Goal: Information Seeking & Learning: Learn about a topic

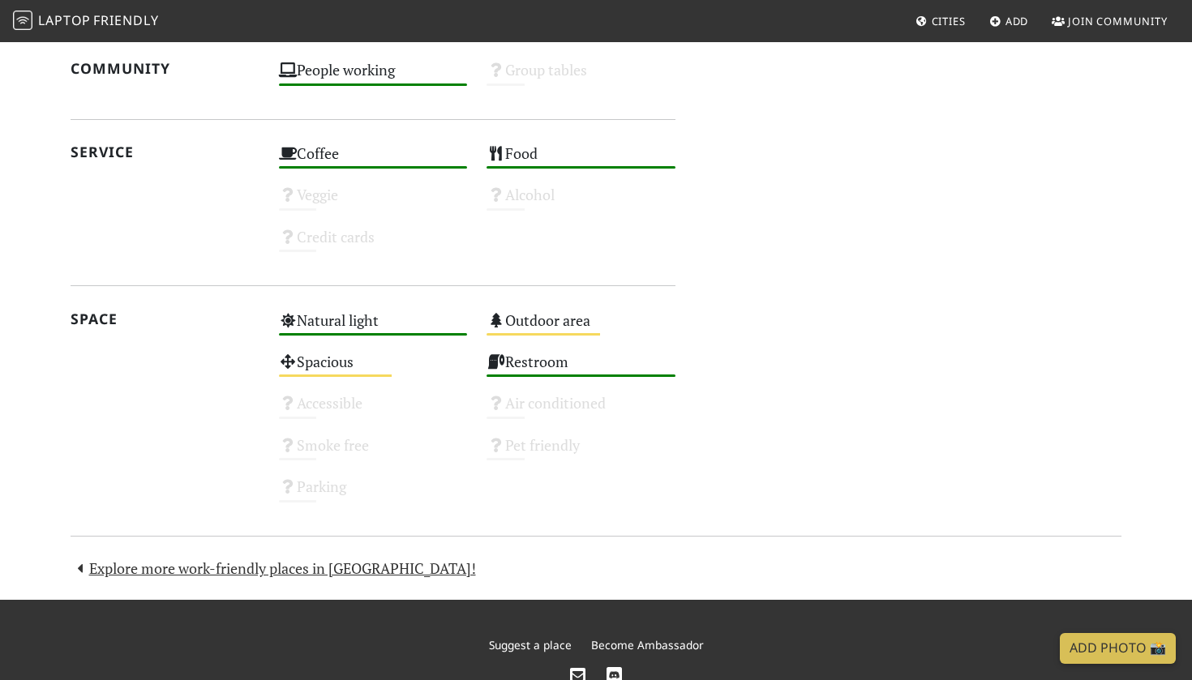
scroll to position [915, 0]
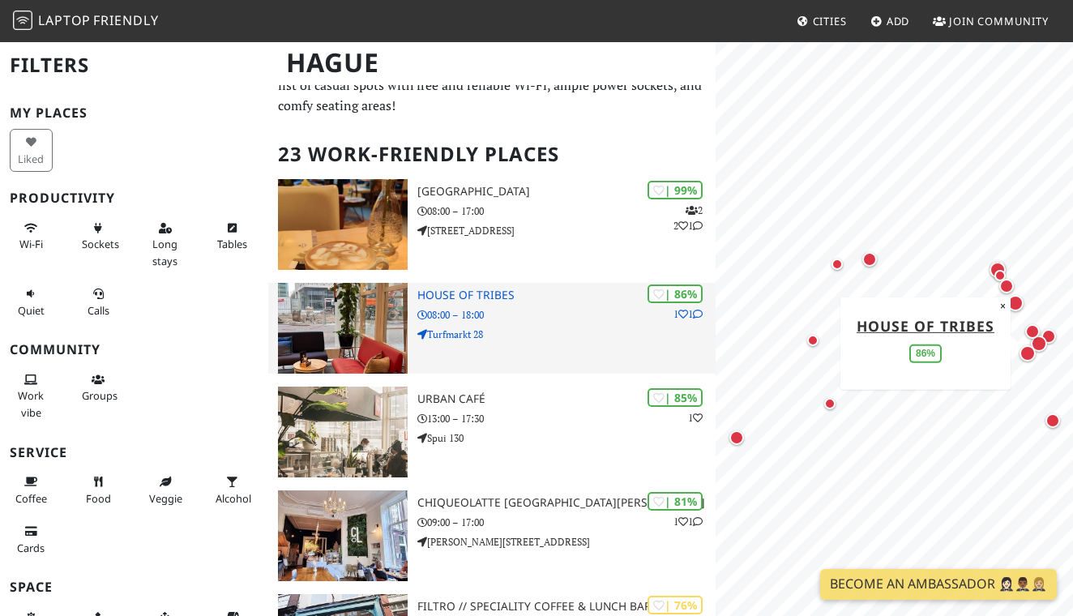
scroll to position [58, 0]
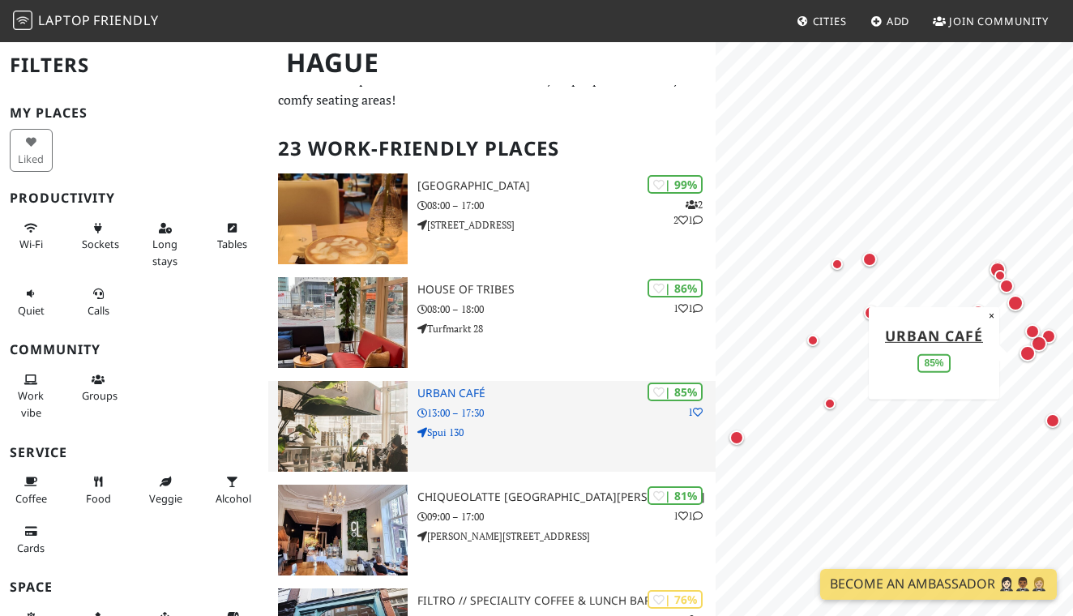
click at [459, 419] on div "| 85% 1 Urban Café 13:00 – 17:30 Spui 130" at bounding box center [566, 426] width 298 height 91
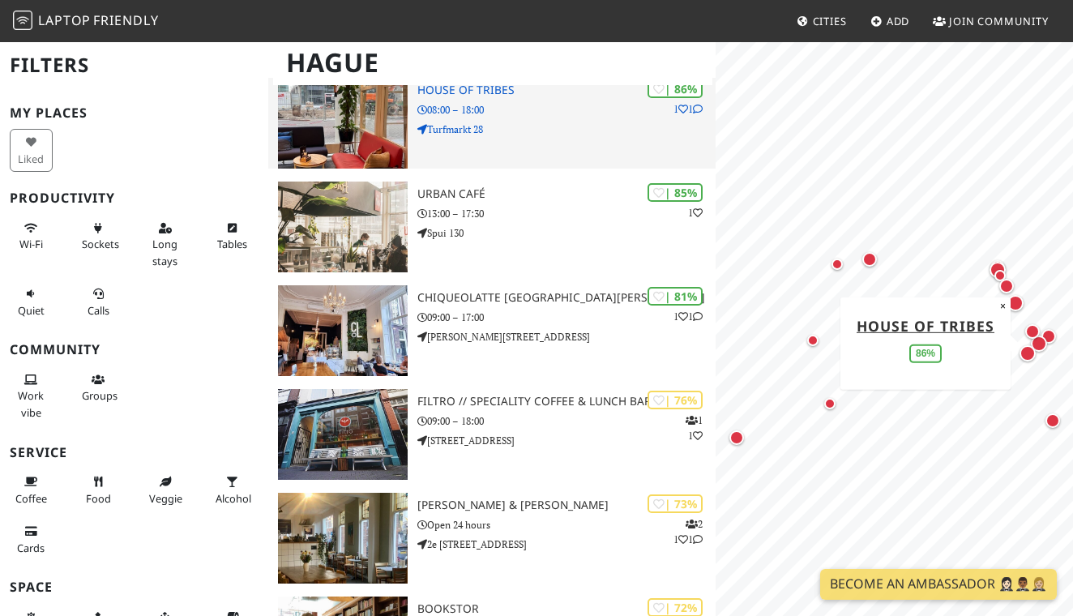
scroll to position [261, 0]
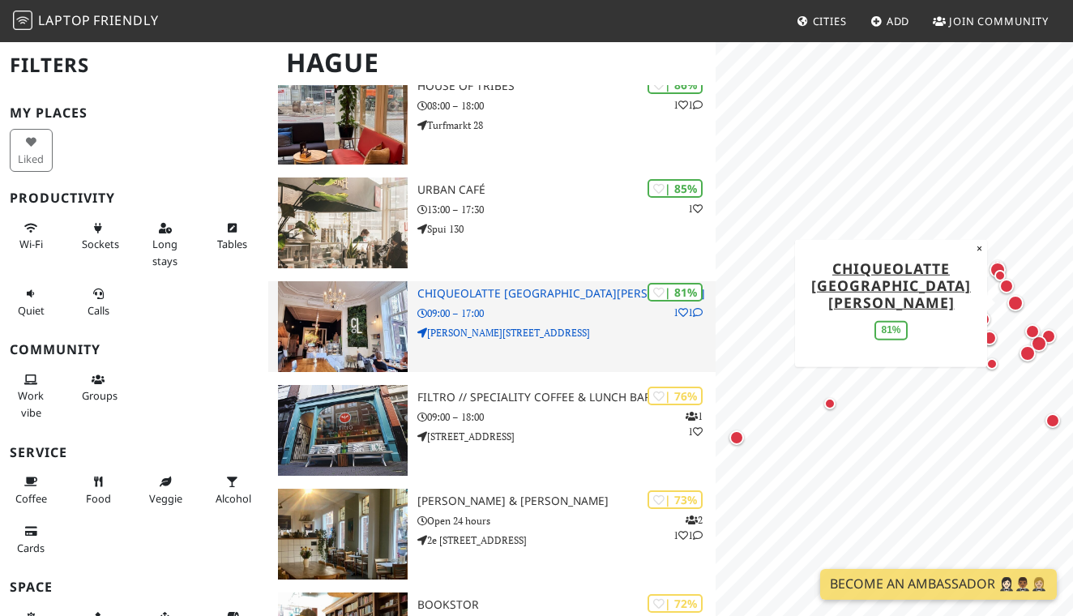
click at [359, 306] on img at bounding box center [343, 326] width 130 height 91
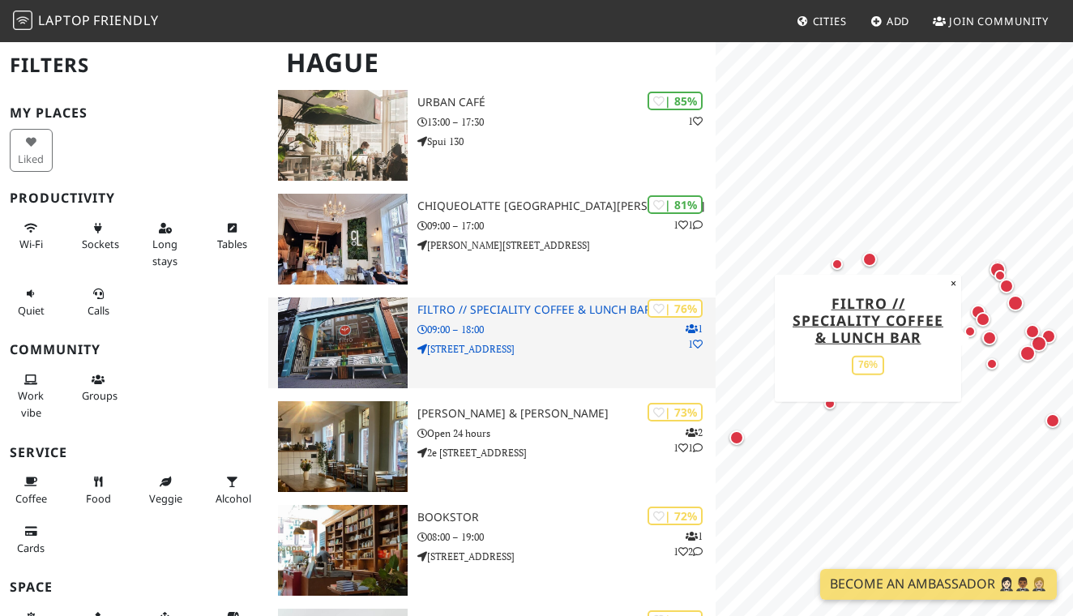
scroll to position [354, 0]
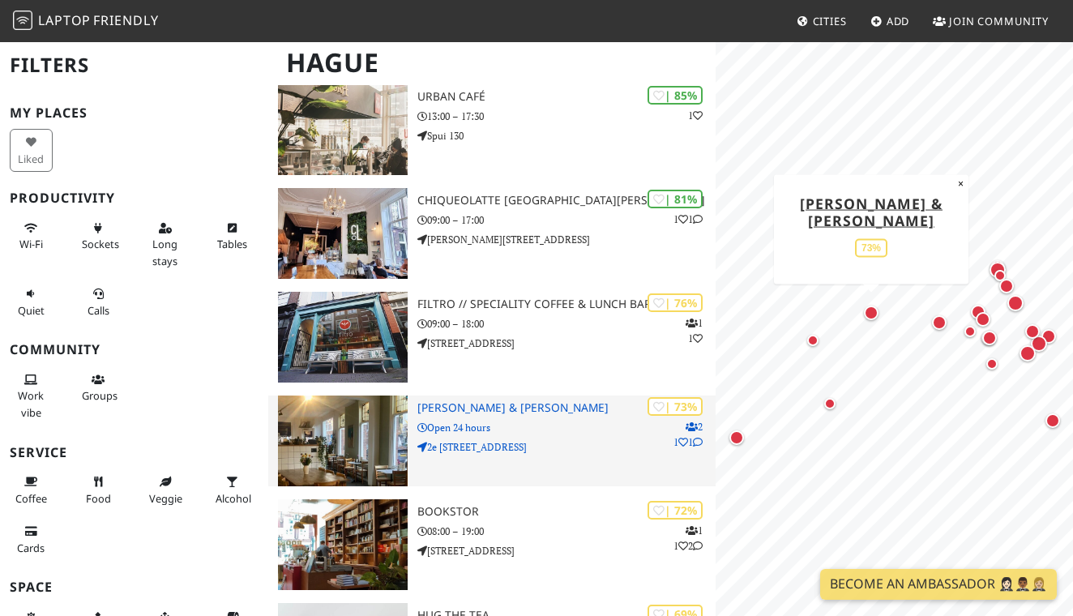
click at [393, 418] on img at bounding box center [343, 441] width 130 height 91
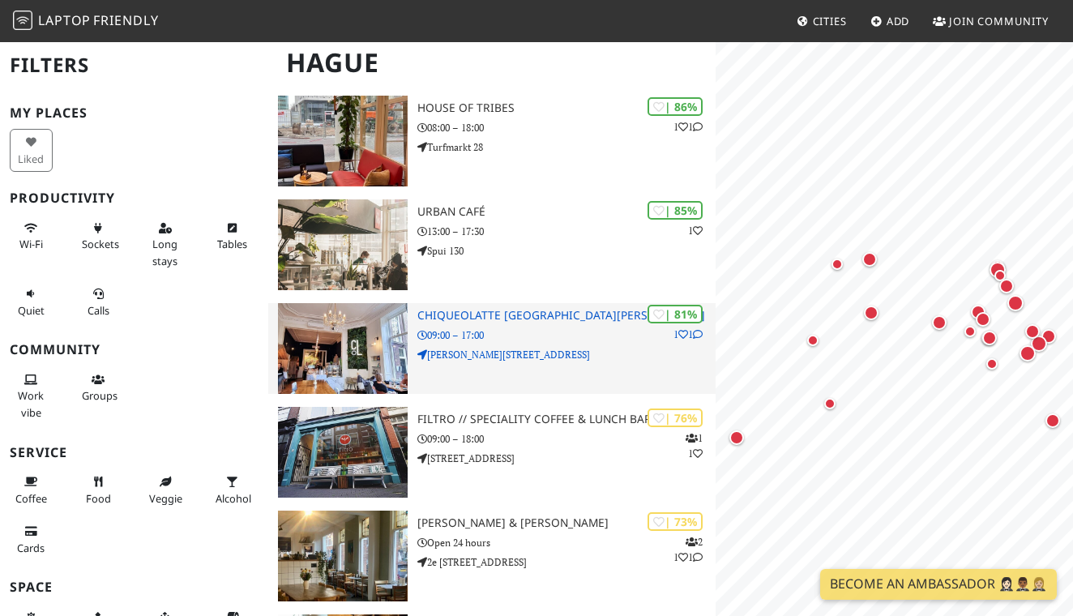
scroll to position [240, 0]
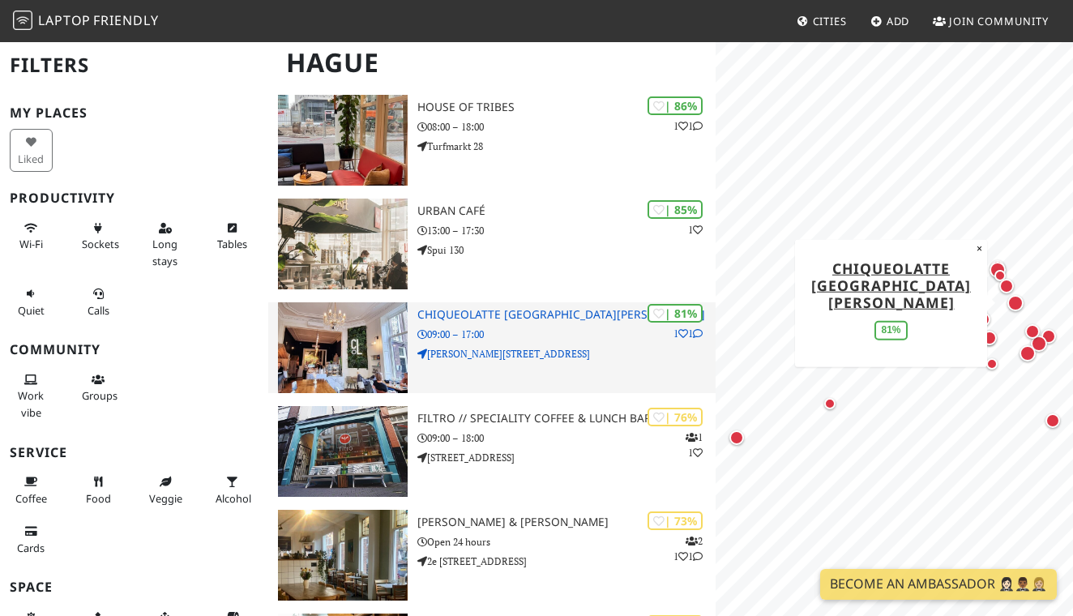
click at [368, 336] on img at bounding box center [343, 347] width 130 height 91
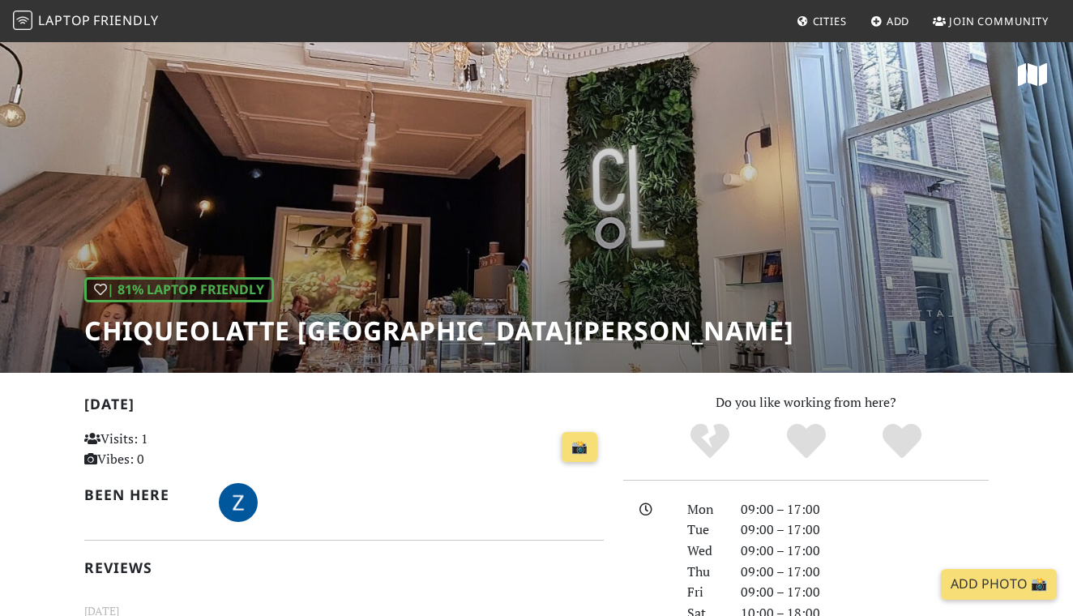
scroll to position [3, 0]
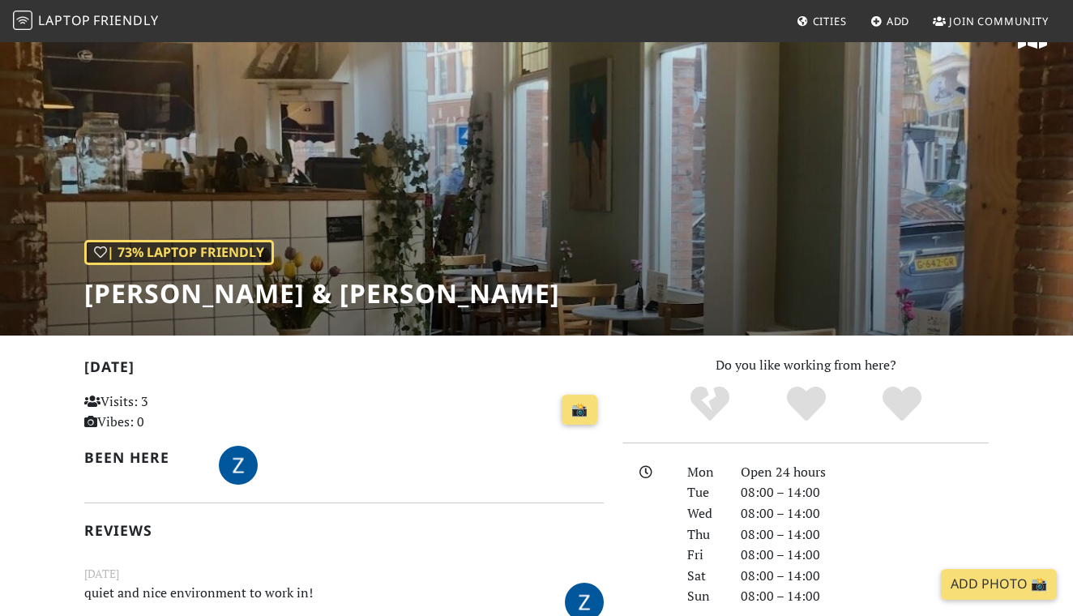
scroll to position [31, 0]
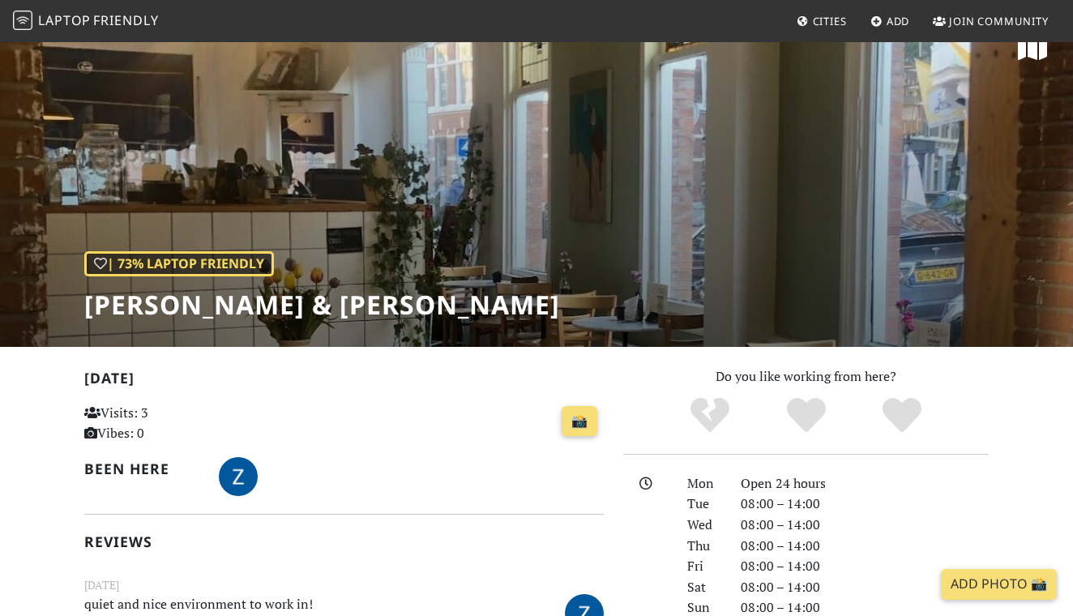
drag, startPoint x: 575, startPoint y: 311, endPoint x: 88, endPoint y: 302, distance: 487.3
click at [88, 302] on h1 "[PERSON_NAME] & [PERSON_NAME]" at bounding box center [322, 304] width 476 height 31
copy h1 "Michel Boulangerie & Patisserie"
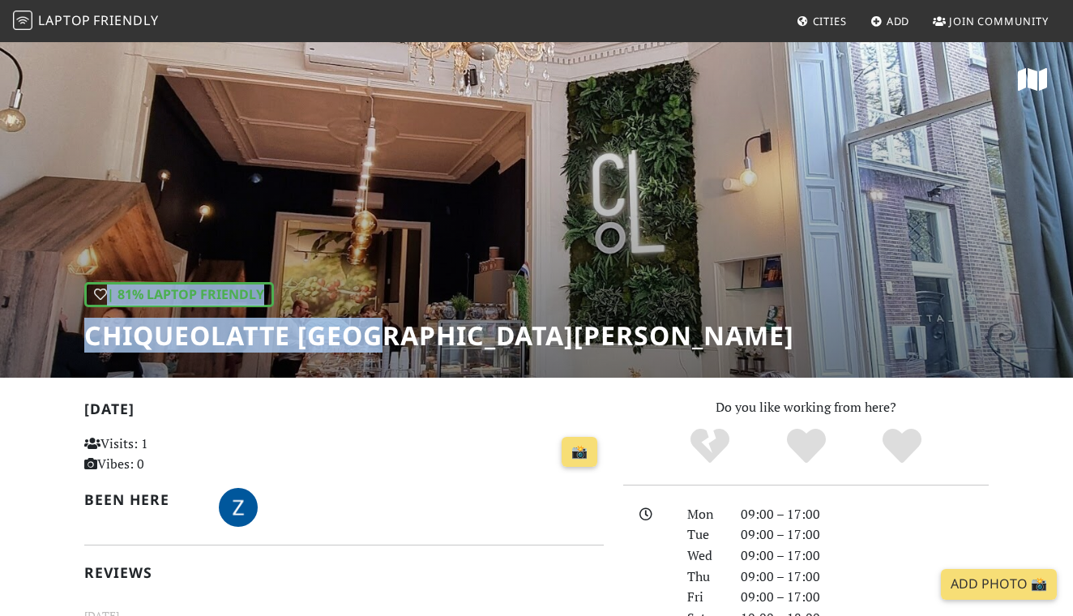
drag, startPoint x: 442, startPoint y: 340, endPoint x: 376, endPoint y: 352, distance: 66.8
click at [376, 352] on div "| 81% Laptop Friendly Chiqueolatte Den Haag" at bounding box center [536, 209] width 1073 height 337
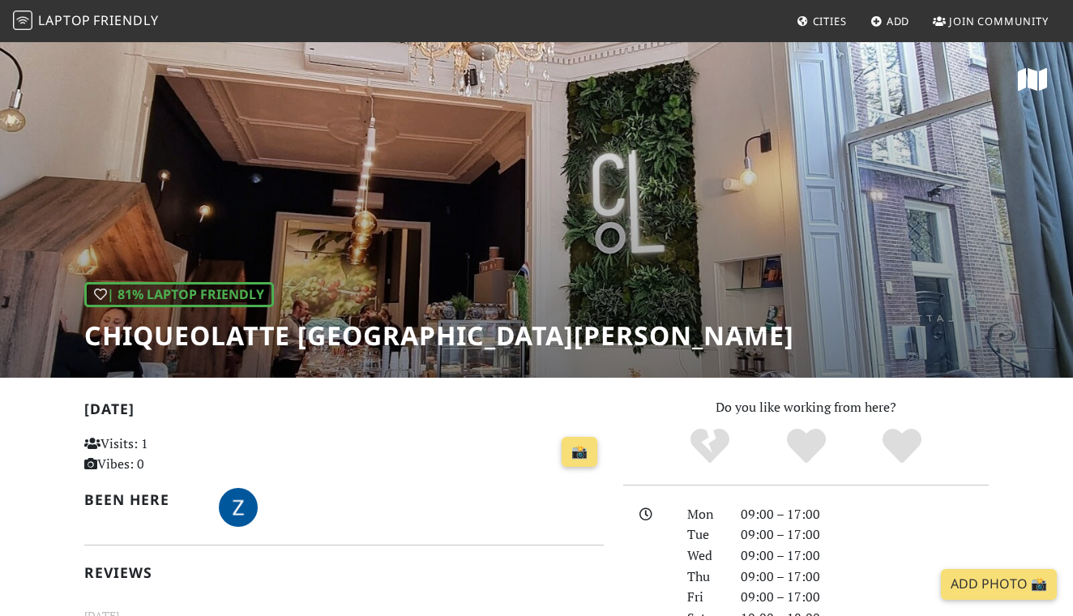
click at [362, 408] on h2 "Today" at bounding box center [344, 412] width 520 height 24
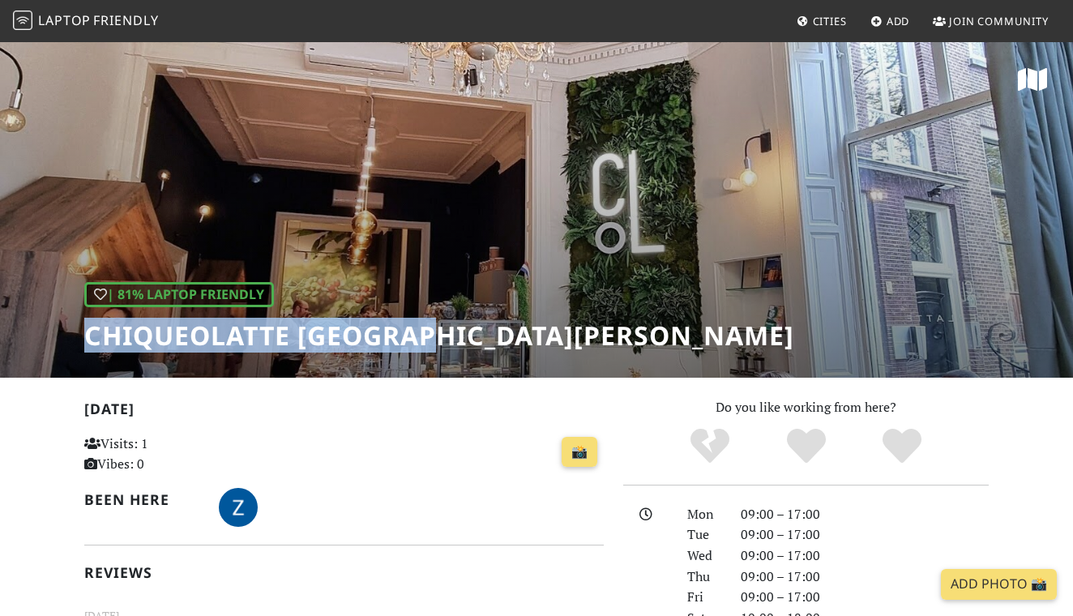
drag, startPoint x: 435, startPoint y: 340, endPoint x: 92, endPoint y: 339, distance: 343.7
click at [92, 339] on h1 "Chiqueolatte [GEOGRAPHIC_DATA][PERSON_NAME]" at bounding box center [439, 335] width 710 height 31
copy h1 "Chiqueolatte Den Haag"
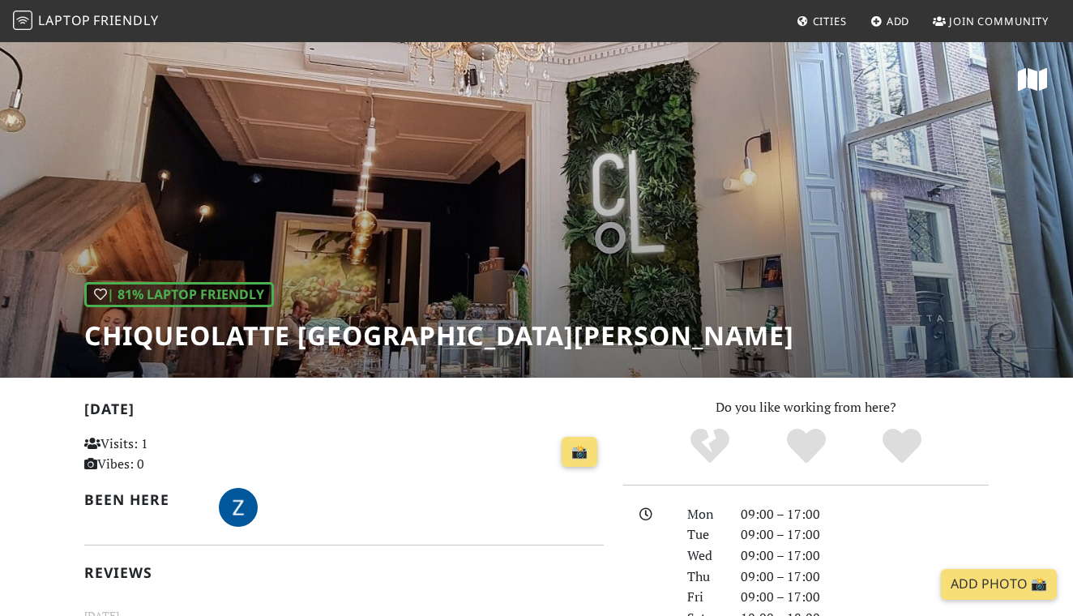
click at [1036, 1] on nav "Laptop Friendly Cities Add Join Community" at bounding box center [536, 21] width 1073 height 42
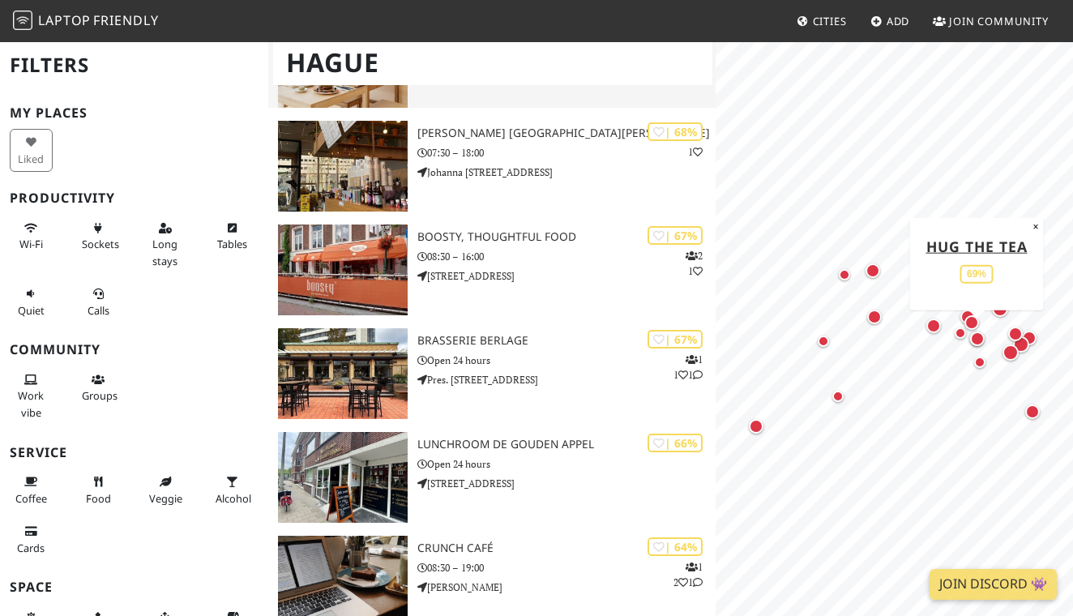
scroll to position [941, 0]
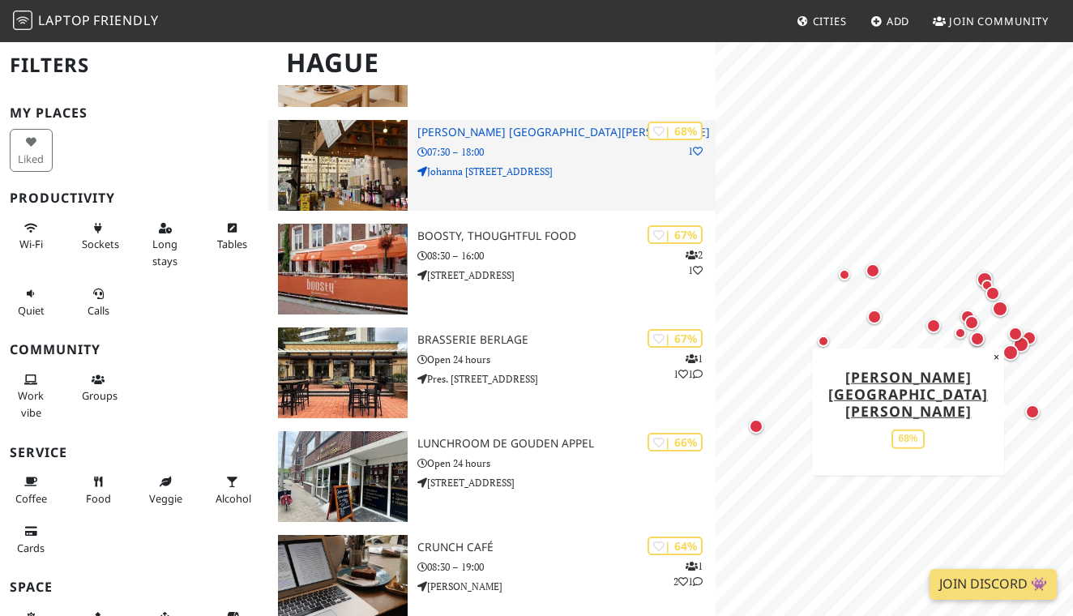
click at [469, 175] on p "Johanna [STREET_ADDRESS]" at bounding box center [566, 171] width 298 height 15
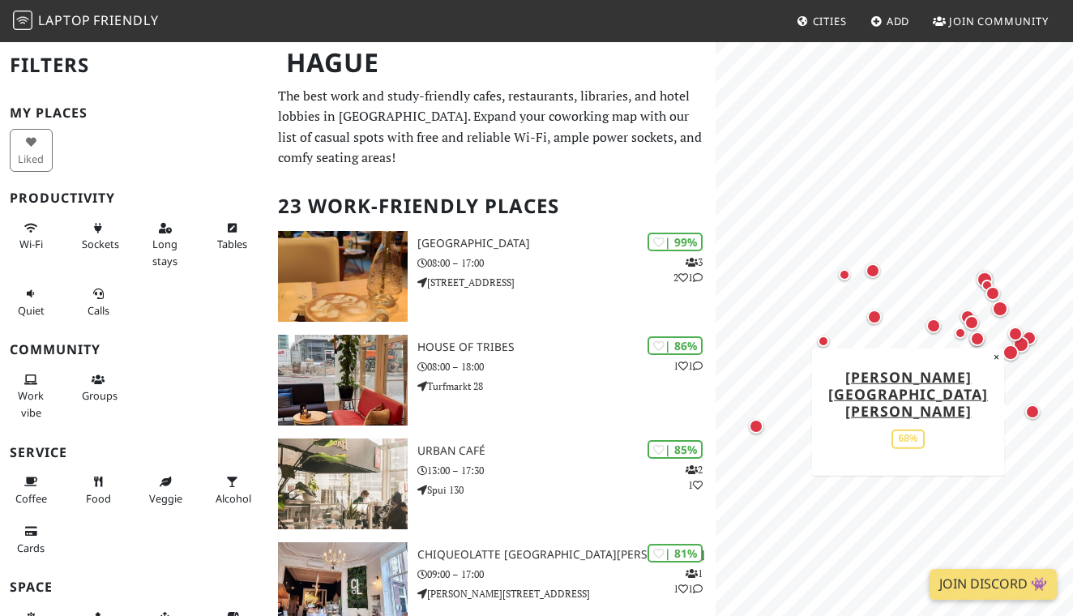
scroll to position [0, 0]
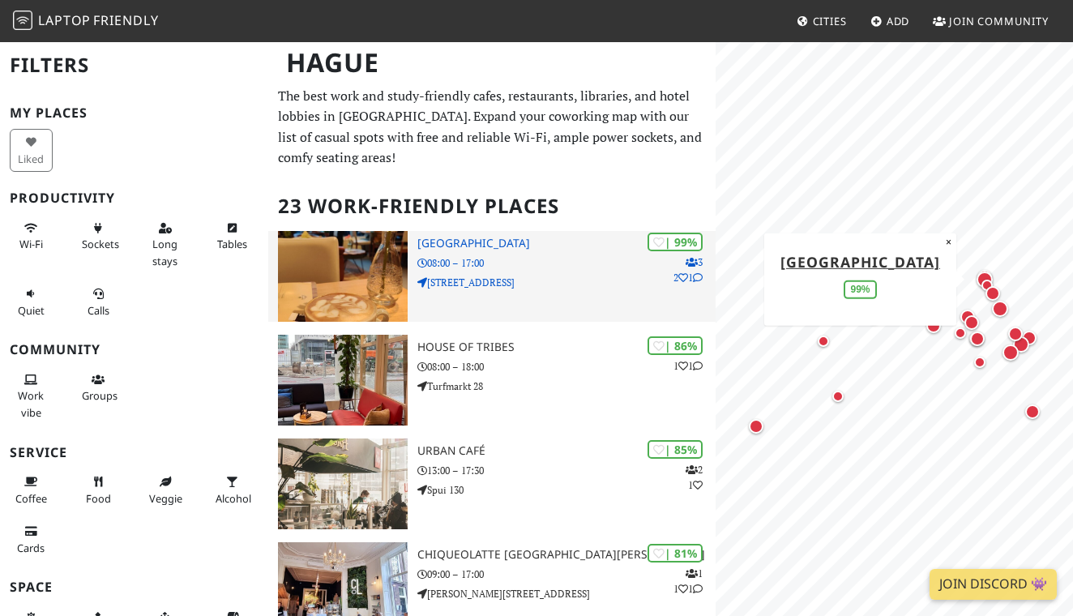
click at [383, 293] on img at bounding box center [343, 276] width 130 height 91
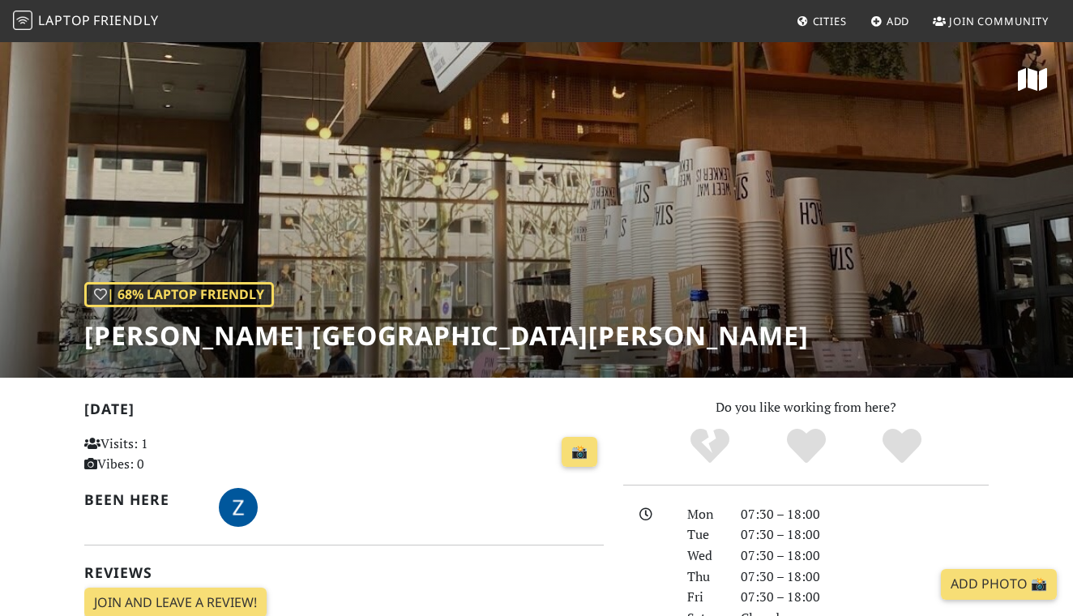
click at [520, 276] on div "| 68% Laptop Friendly [PERSON_NAME] [GEOGRAPHIC_DATA][PERSON_NAME]" at bounding box center [536, 209] width 1073 height 337
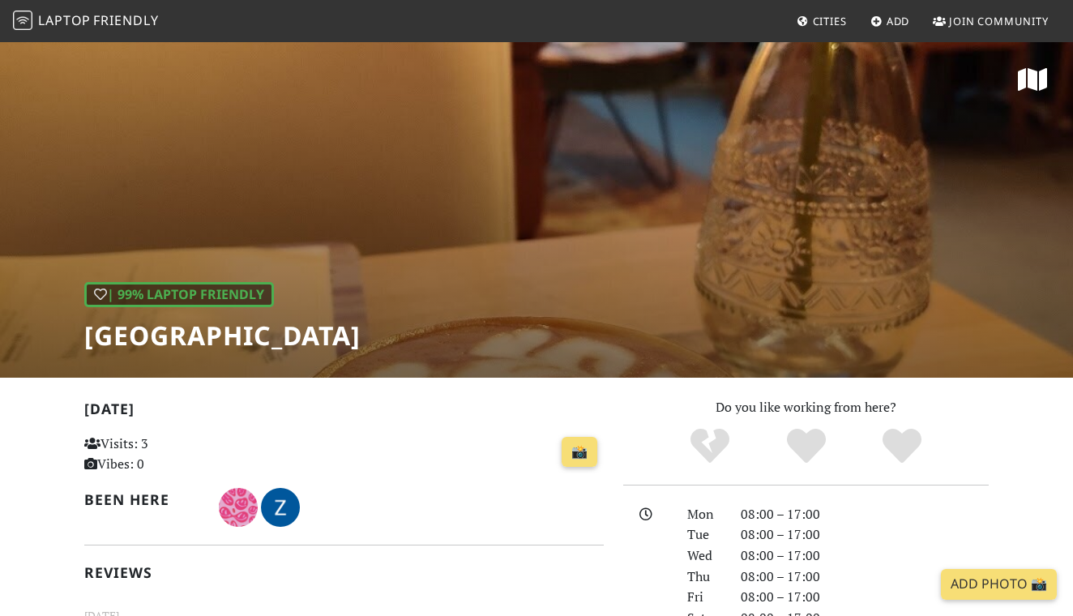
click at [1045, 2] on nav "Laptop Friendly Cities Add Join Community" at bounding box center [536, 21] width 1073 height 42
